Goal: Register for event/course

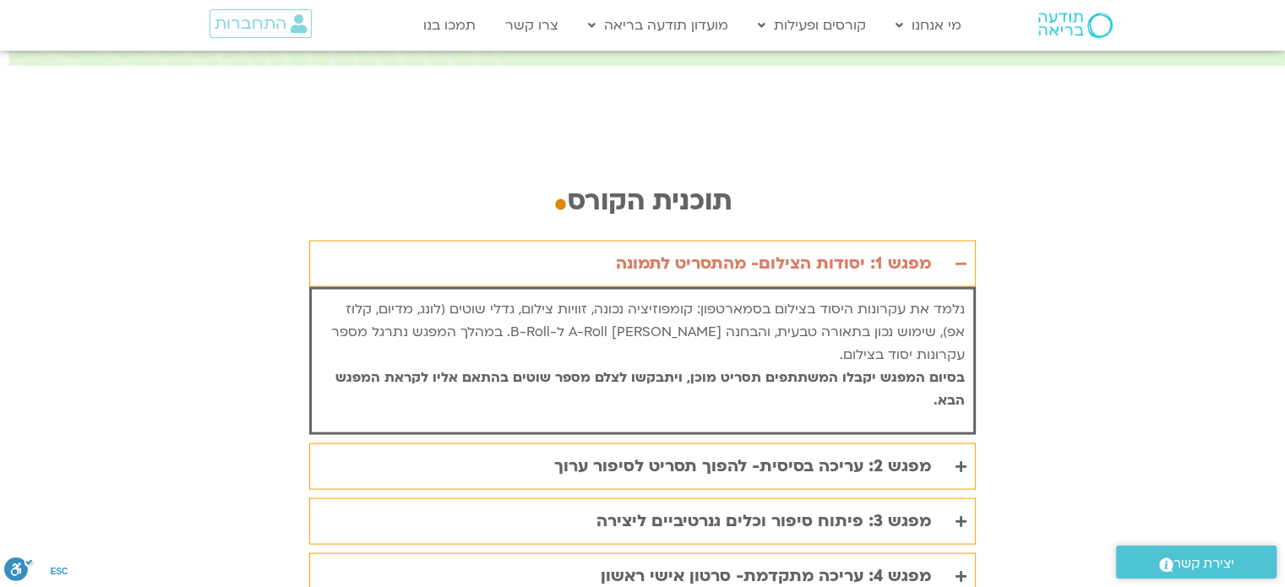
scroll to position [3378, 0]
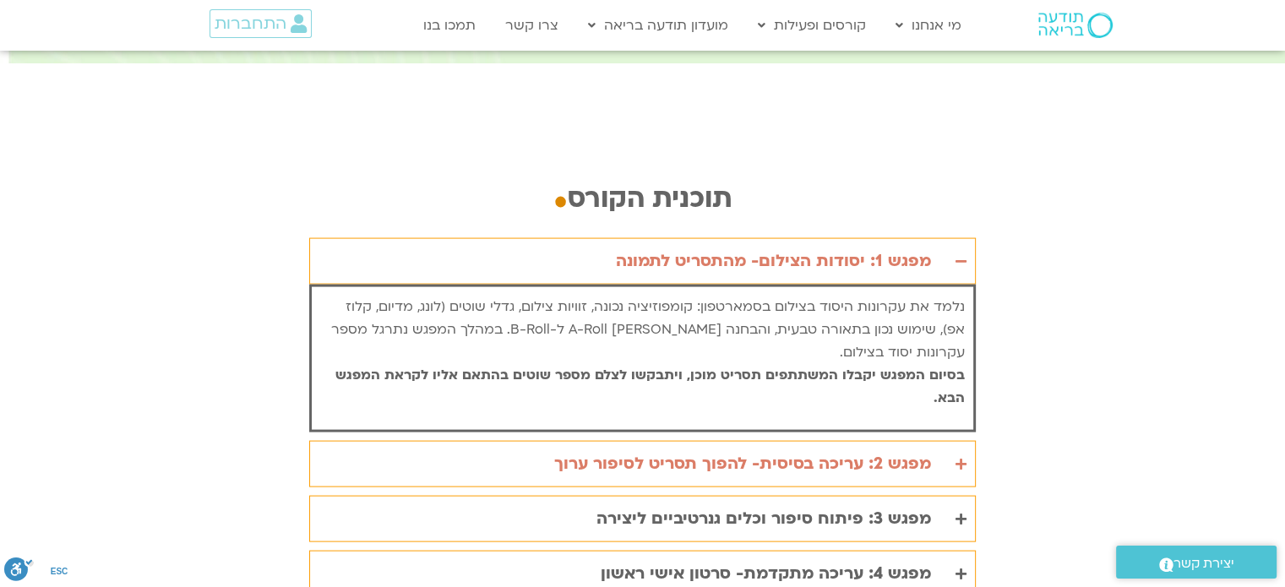
click at [932, 441] on summary "מפגש 2: עריכה בסיסית- להפוך תסריט לסיפור ערוך" at bounding box center [642, 464] width 666 height 46
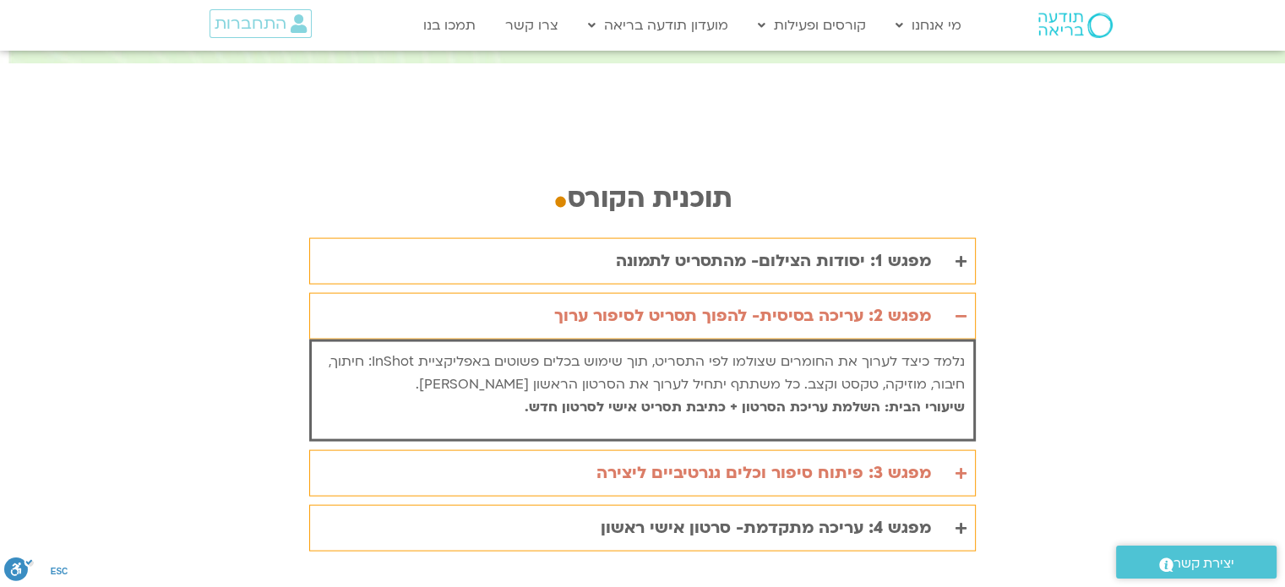
click at [815, 459] on div "מפגש 3: פיתוח סיפור וכלים גנרטיביים ליצירה" at bounding box center [763, 473] width 334 height 28
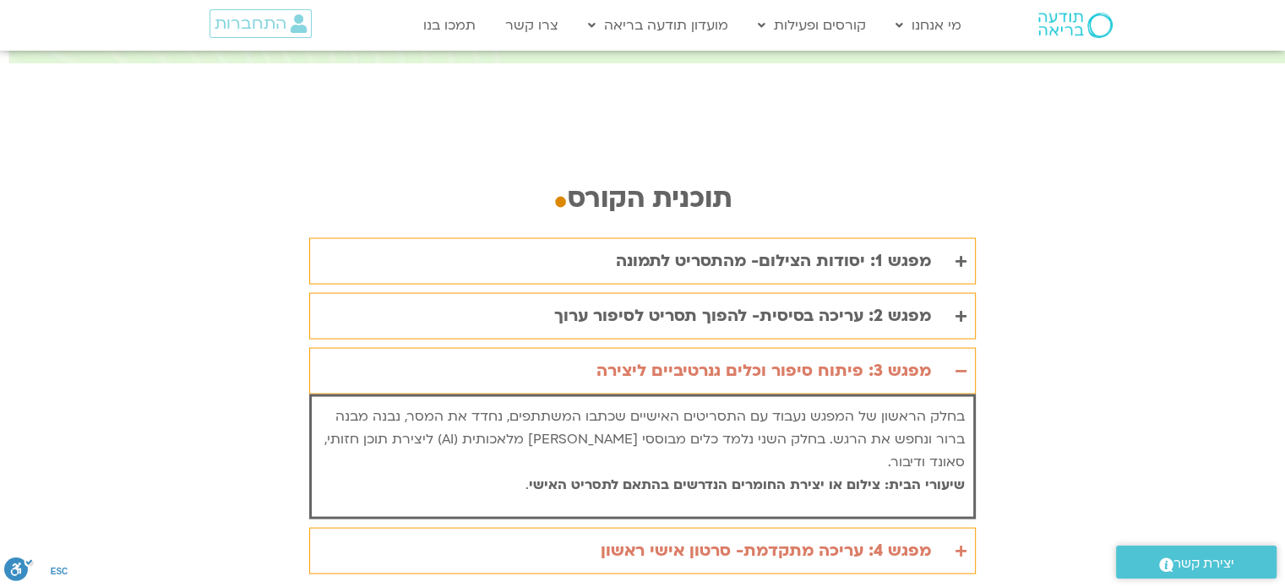
click at [839, 537] on div "מפגש 4: עריכה מתקדמת- סרטון אישי ראשון" at bounding box center [765, 551] width 330 height 28
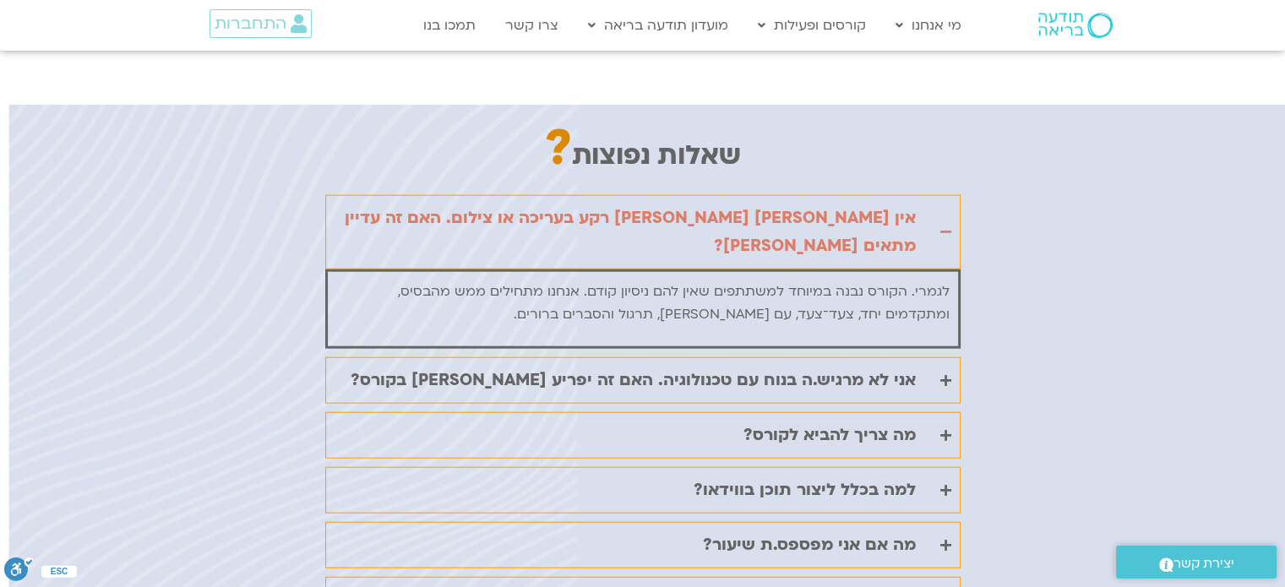
scroll to position [3969, 0]
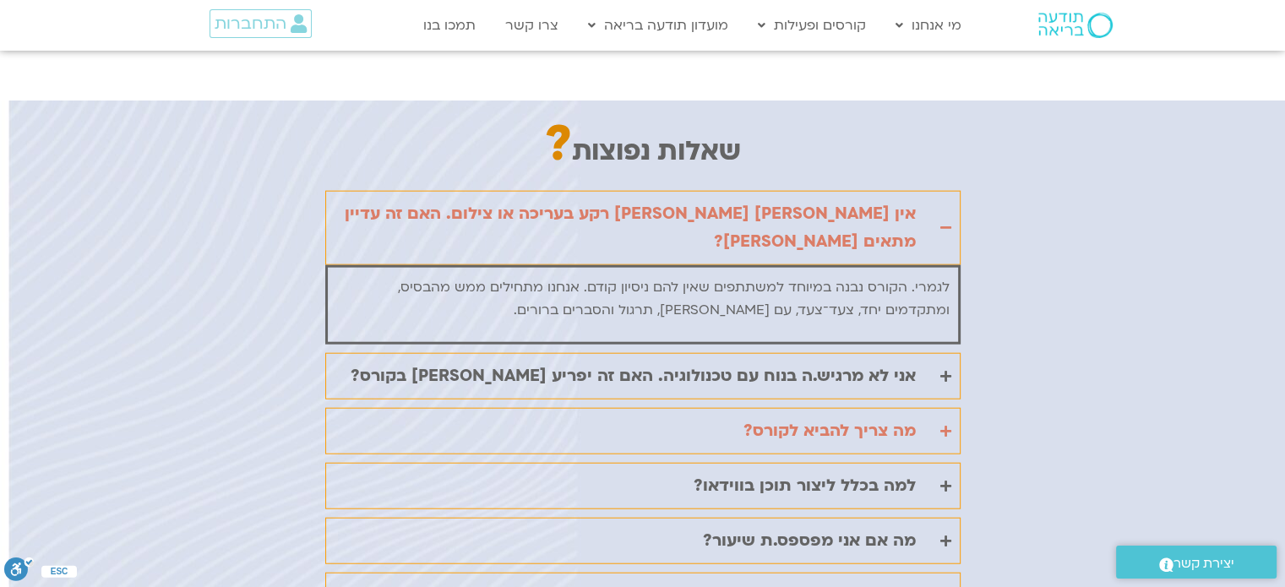
click at [928, 408] on summary "מה צריך להביא לקורס?" at bounding box center [642, 431] width 635 height 46
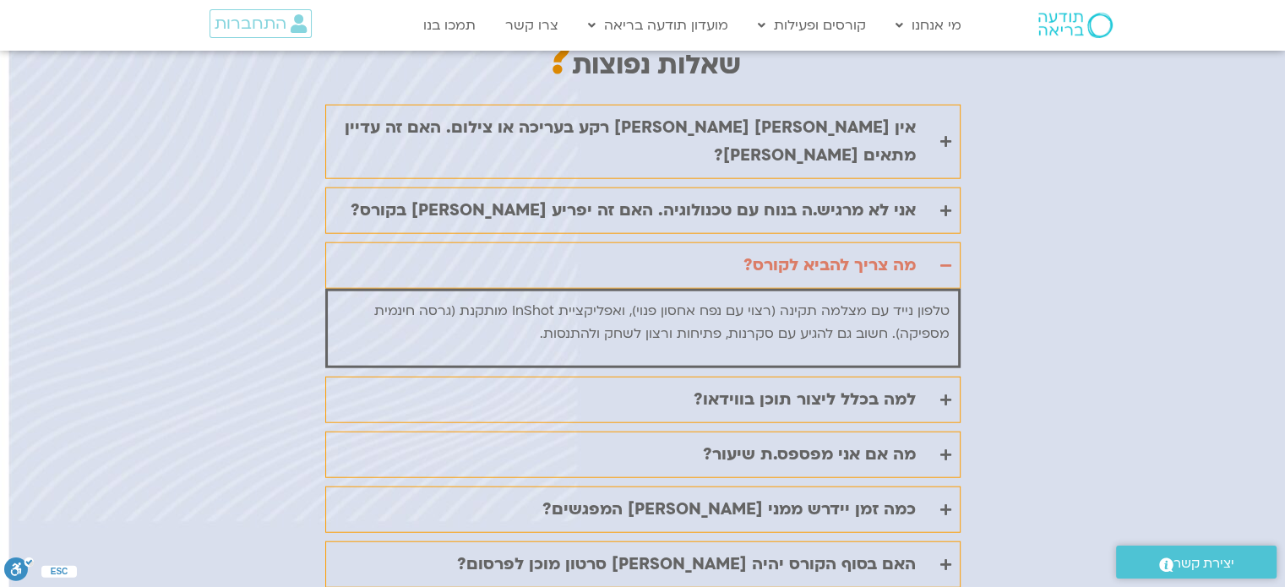
scroll to position [4138, 0]
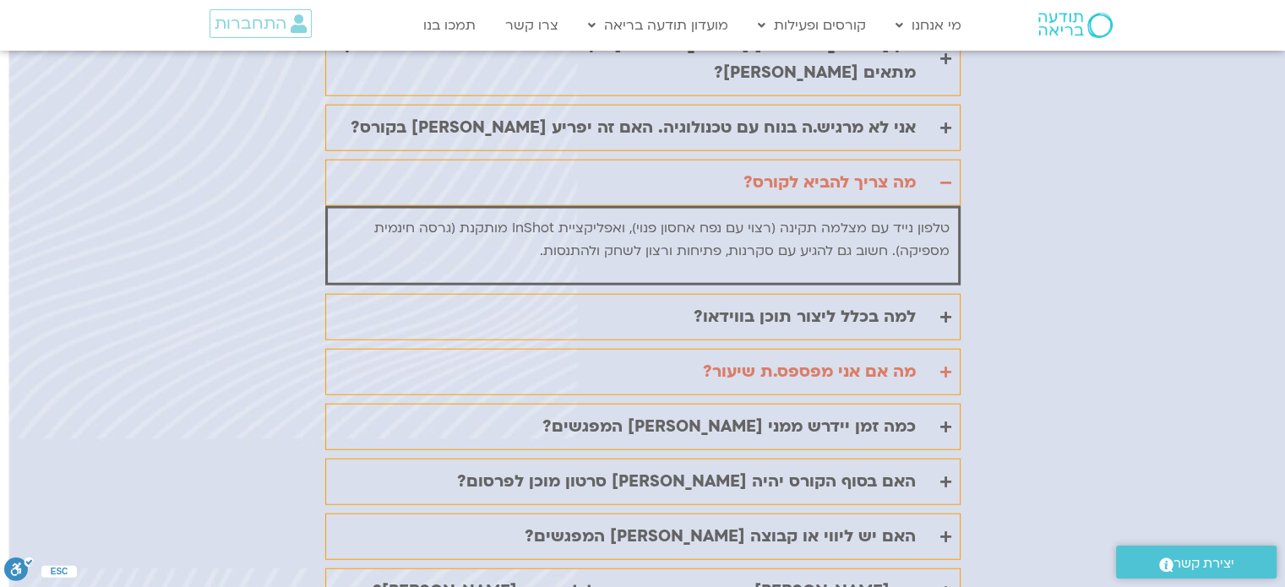
click at [952, 349] on summary "מה אם אני מפספס.ת שיעור?" at bounding box center [642, 372] width 635 height 46
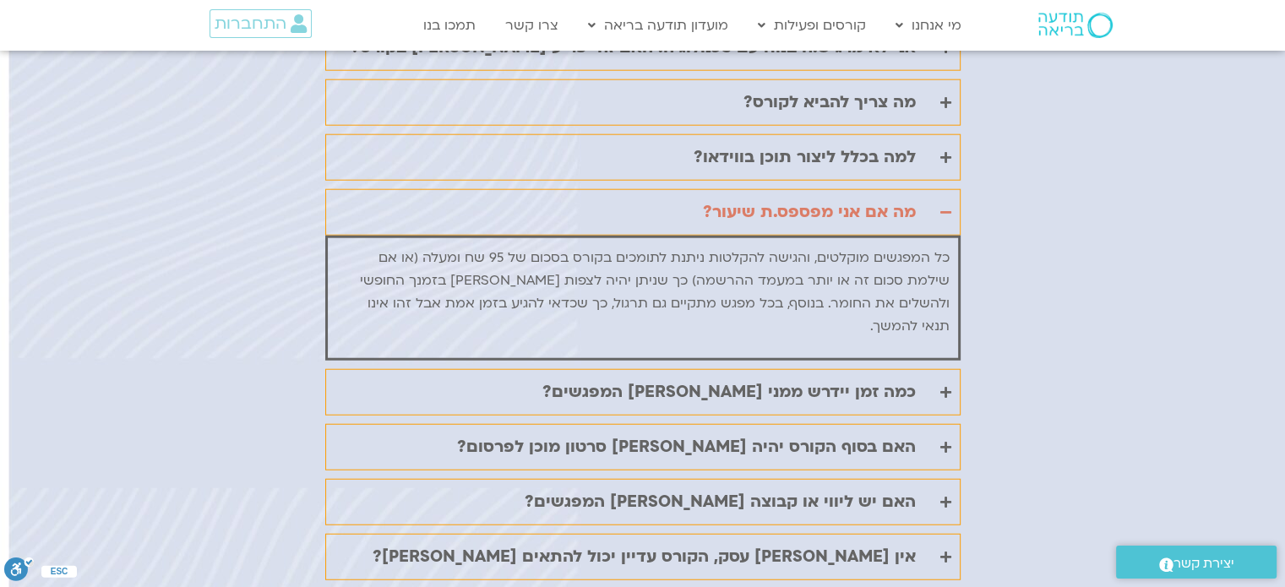
scroll to position [4223, 0]
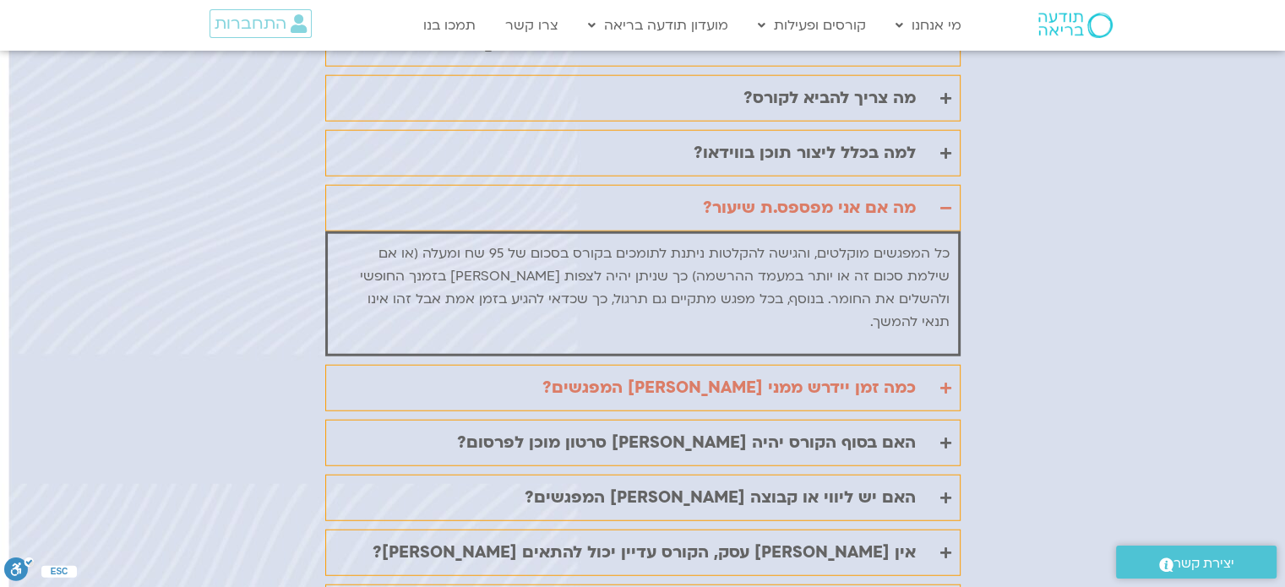
click at [920, 365] on summary "כמה זמן יידרש ממני בין המפגשים?" at bounding box center [642, 388] width 635 height 46
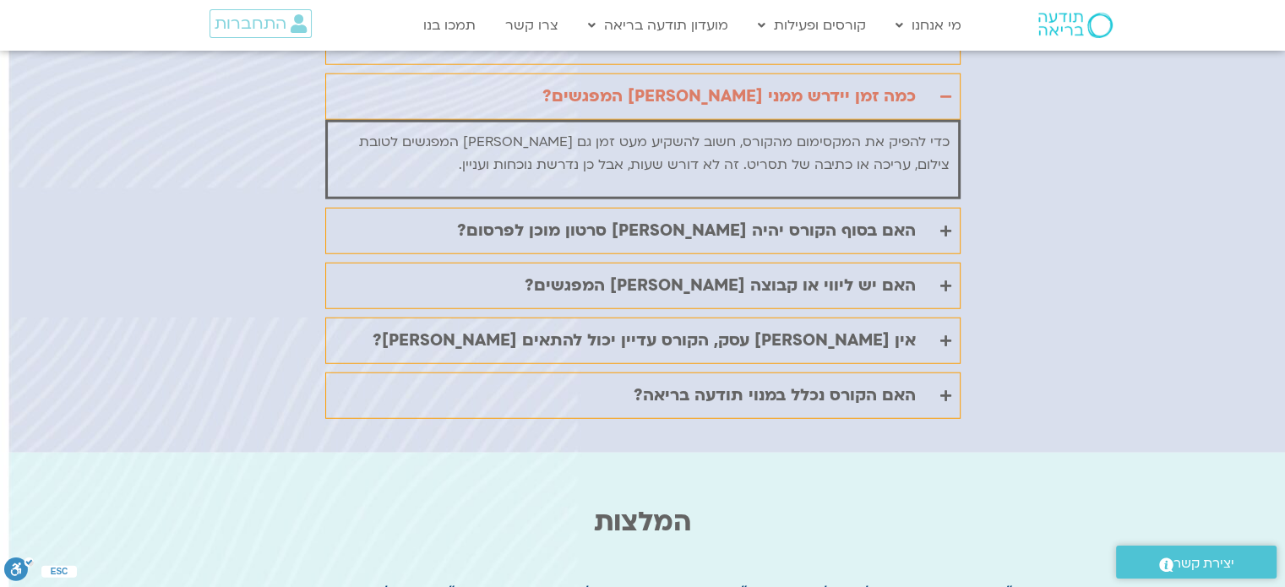
scroll to position [4392, 0]
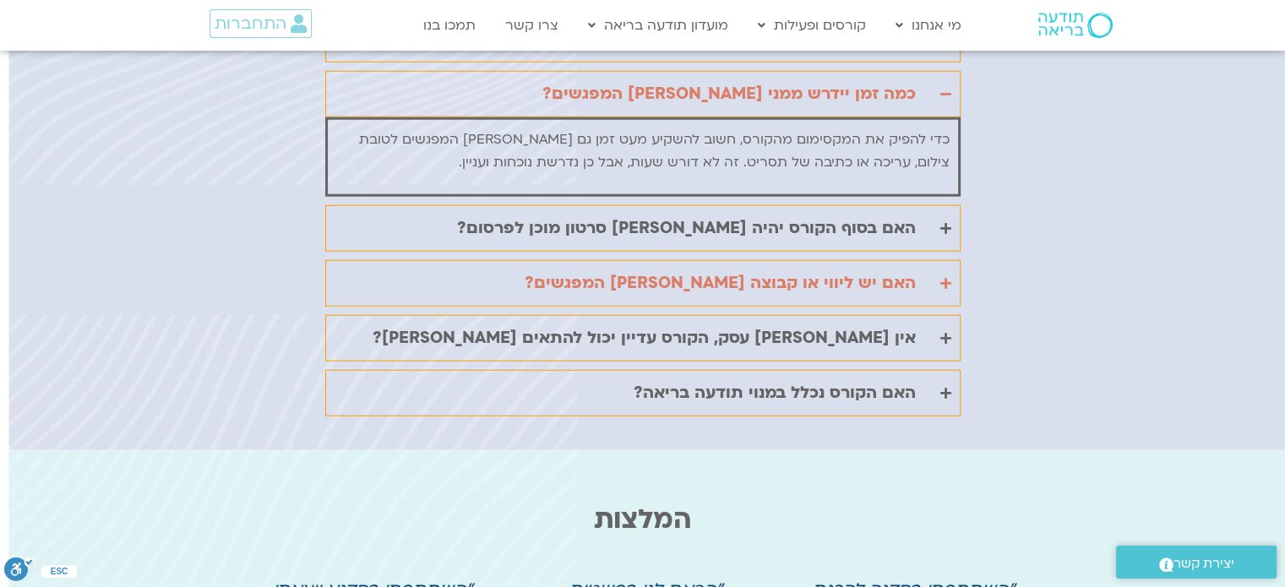
click at [905, 269] on div "האם יש ליווי או קבוצה בין המפגשים?" at bounding box center [719, 283] width 391 height 28
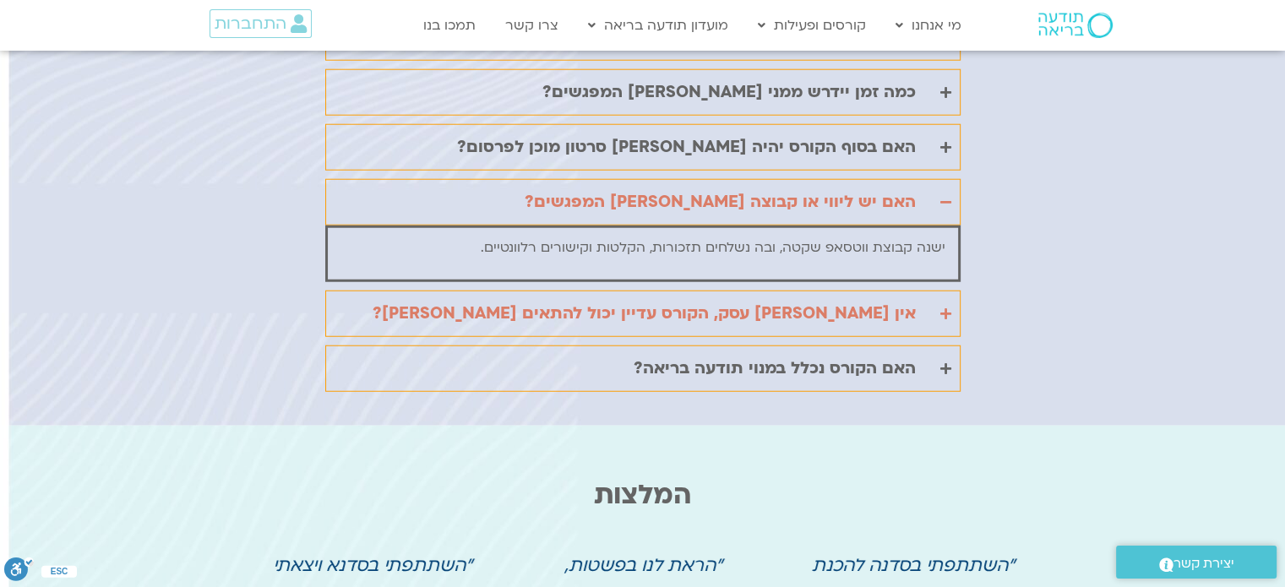
click at [883, 300] on div "אין לי עסק, הקורס עדיין יכול להתאים לי?" at bounding box center [643, 314] width 543 height 28
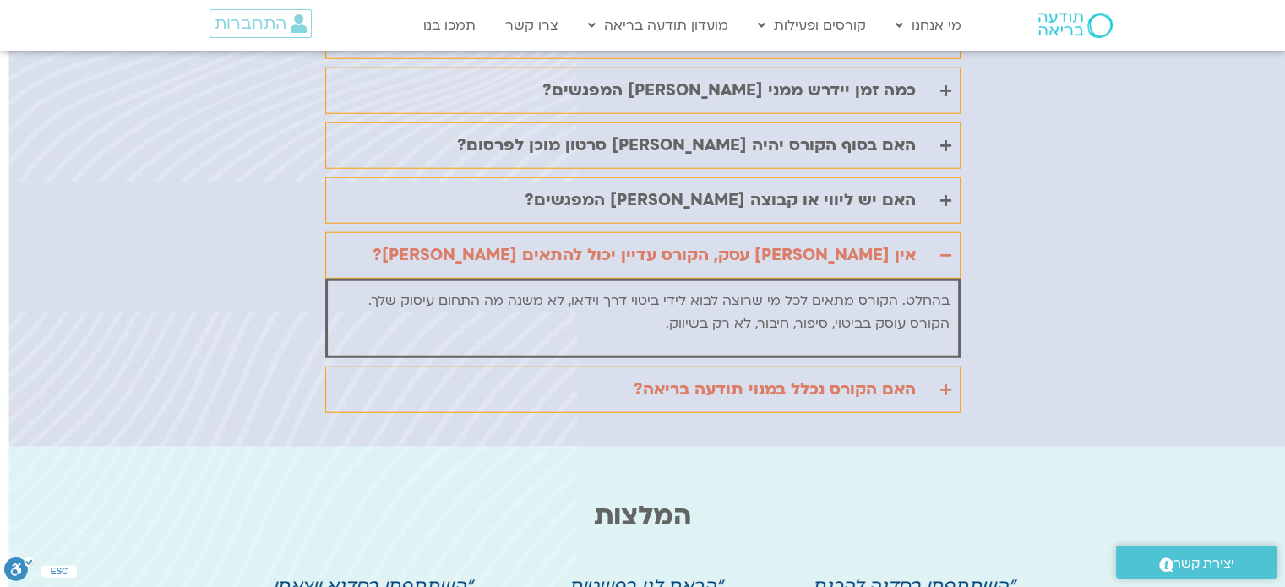
click at [887, 376] on div "האם הקורס נכלל במנוי תודעה בריאה?" at bounding box center [774, 390] width 282 height 28
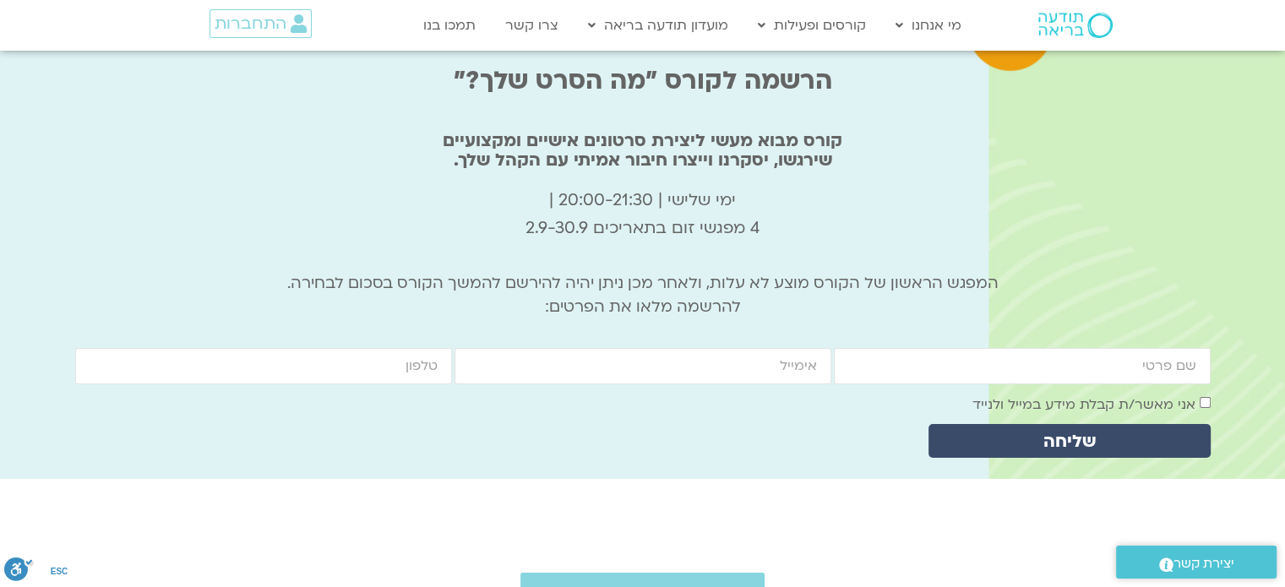
scroll to position [5749, 0]
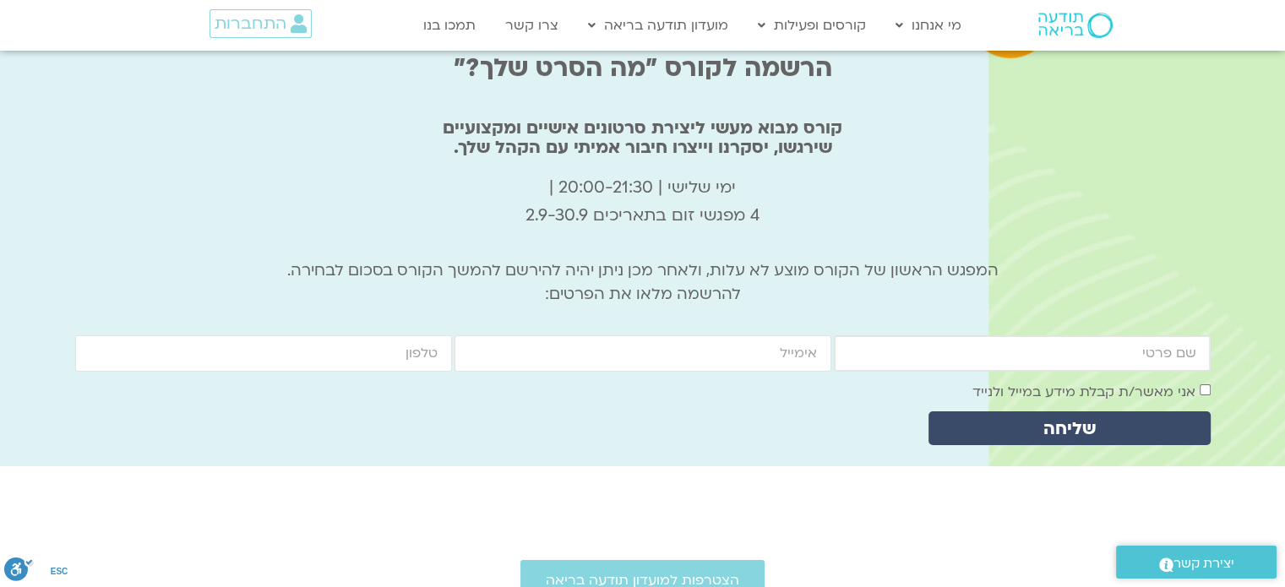
click at [1122, 335] on input "firstname" at bounding box center [1022, 353] width 377 height 36
type input "איל פיק"
type input "eyalpick@gmail.com"
type input "0522948196"
type input "איל"
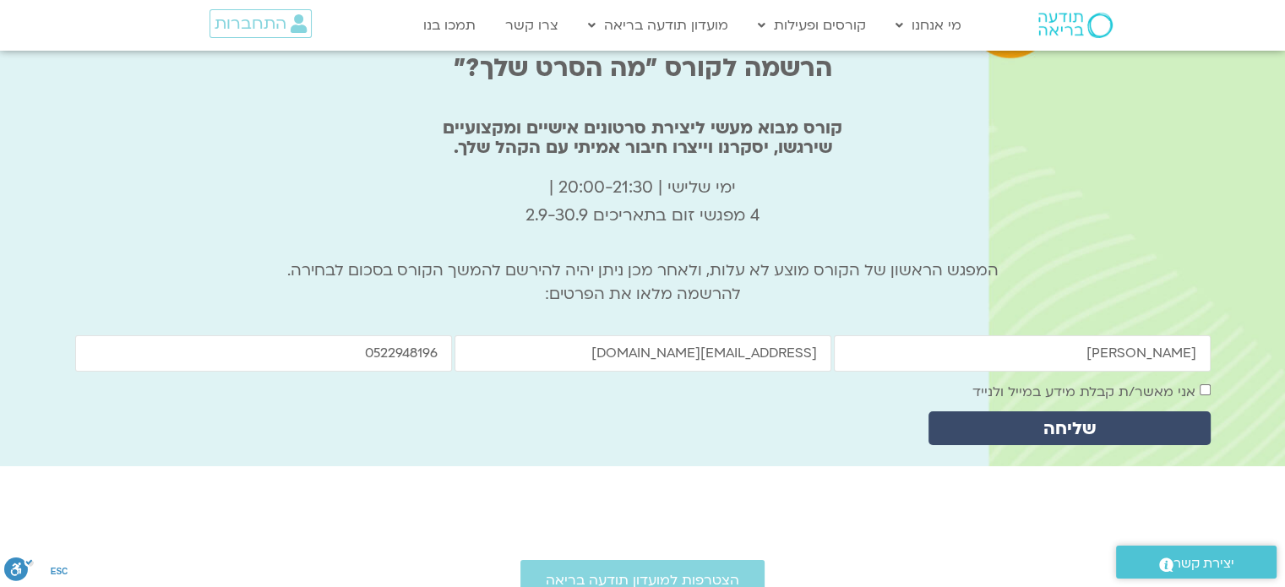
click at [1237, 154] on div "הרשמה לקורס "מה הסרט שלך?" קורס מבוא מעשי ליצירת סרטונים אישיים ומקצועיים שירגש…" at bounding box center [642, 235] width 1285 height 462
click at [1139, 419] on span "שליחה" at bounding box center [1069, 428] width 242 height 19
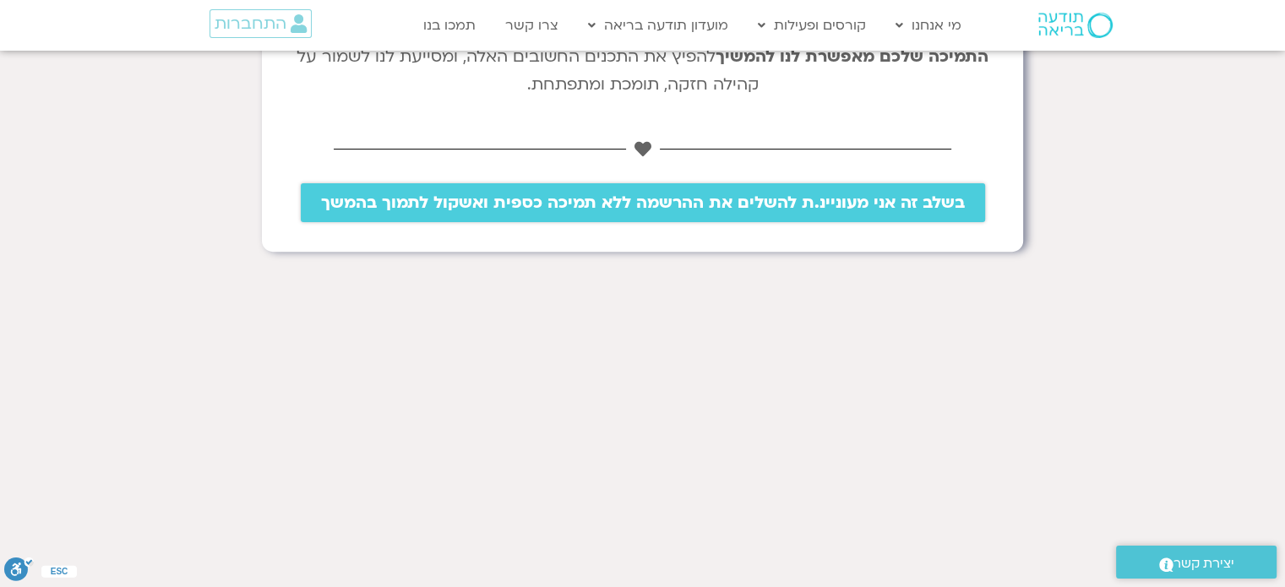
scroll to position [591, 0]
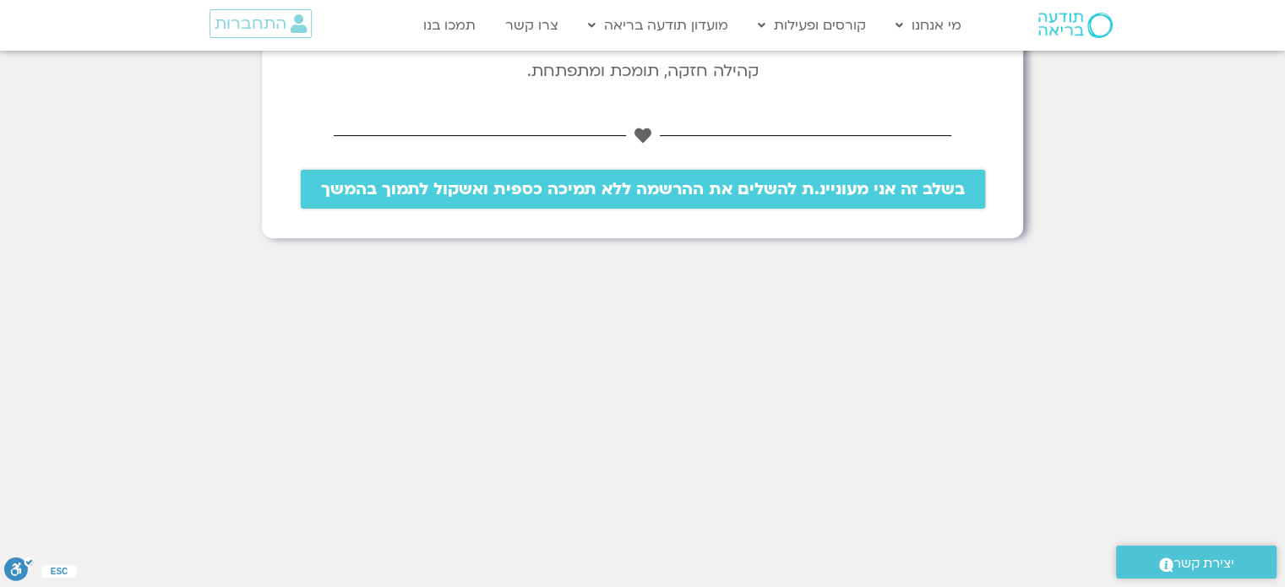
click at [687, 182] on span "בשלב זה אני מעוניינ.ת להשלים את ההרשמה ללא תמיכה כספית ואשקול לתמוך בהמשך" at bounding box center [643, 189] width 644 height 19
